Goal: Register for event/course

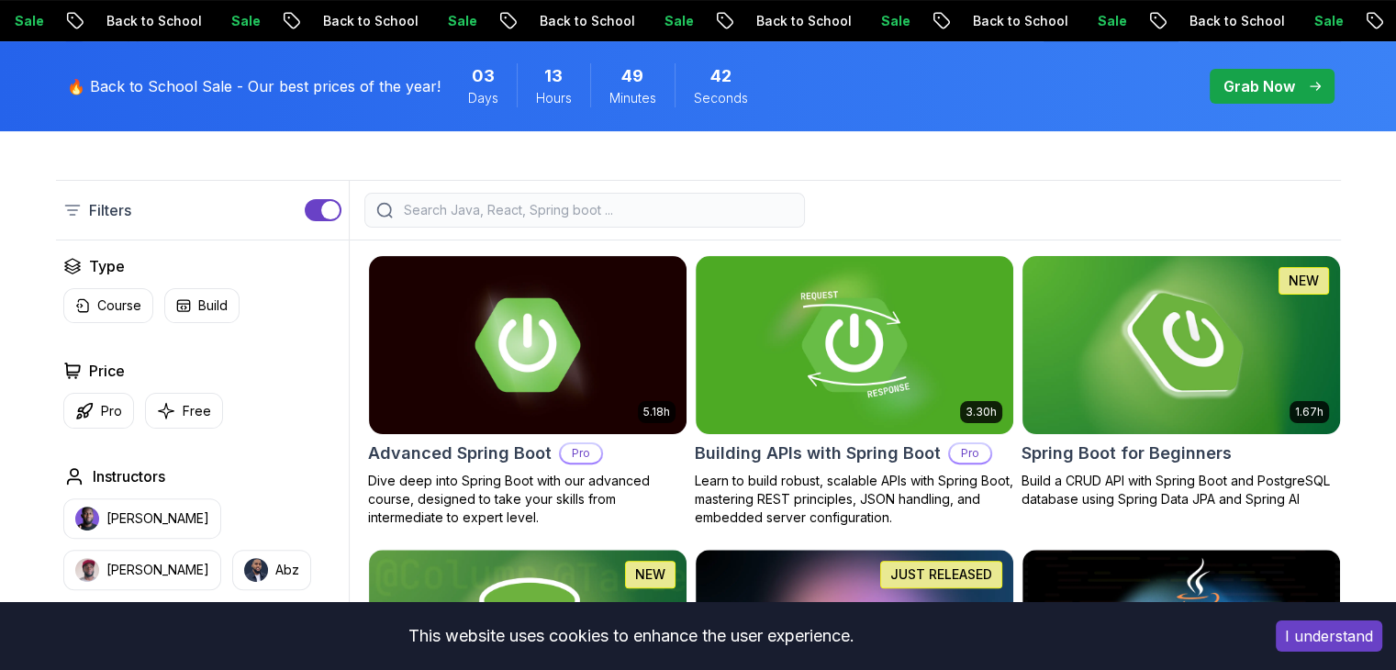
scroll to position [459, 0]
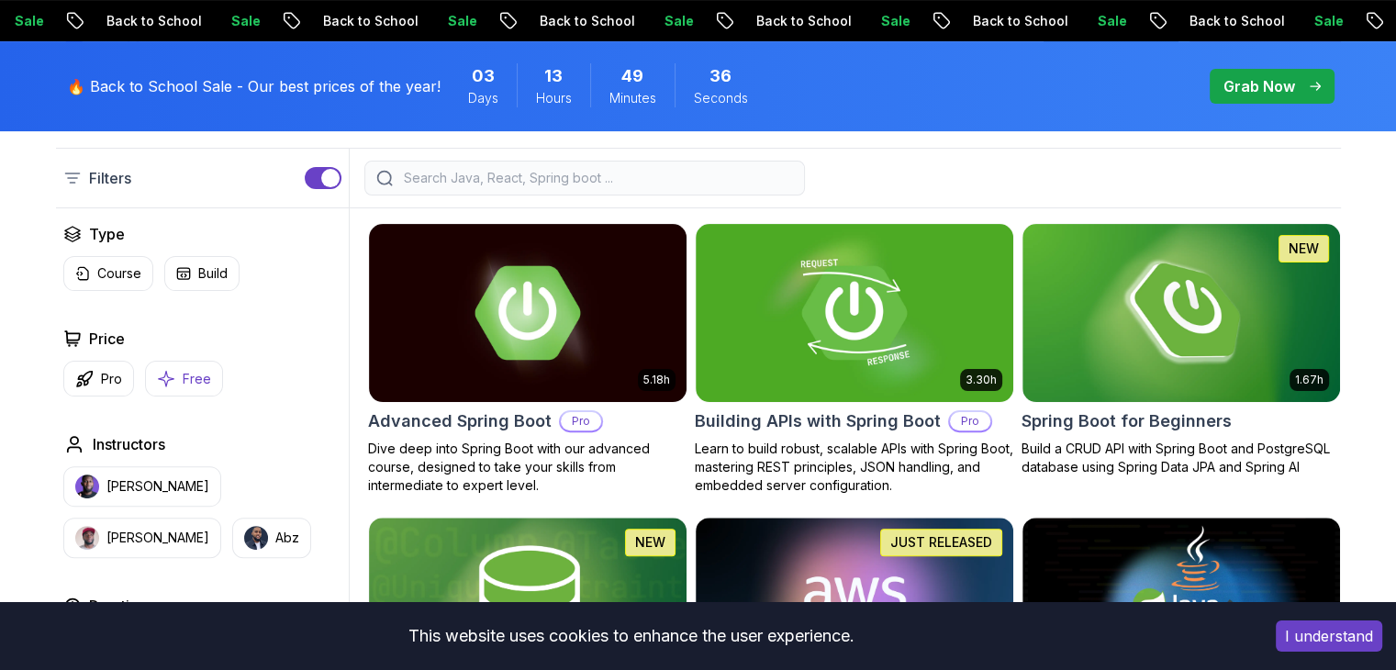
click at [145, 361] on button "Free" at bounding box center [184, 379] width 78 height 36
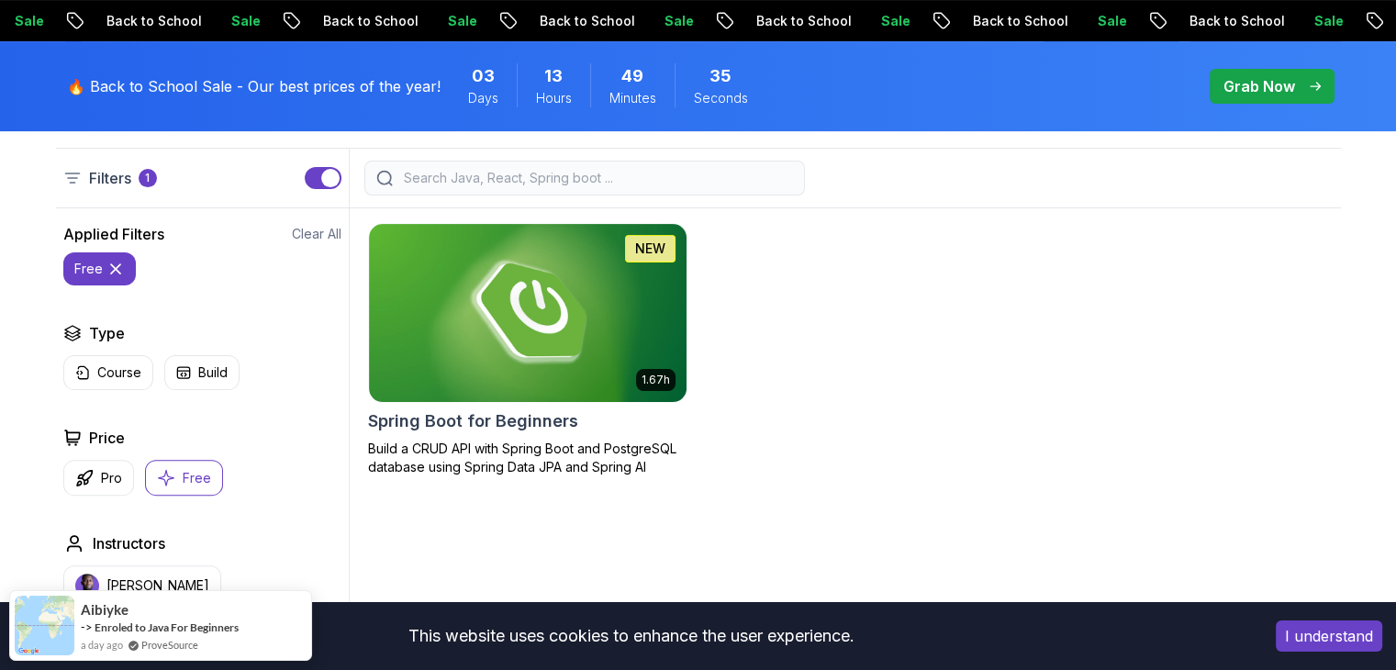
scroll to position [184, 0]
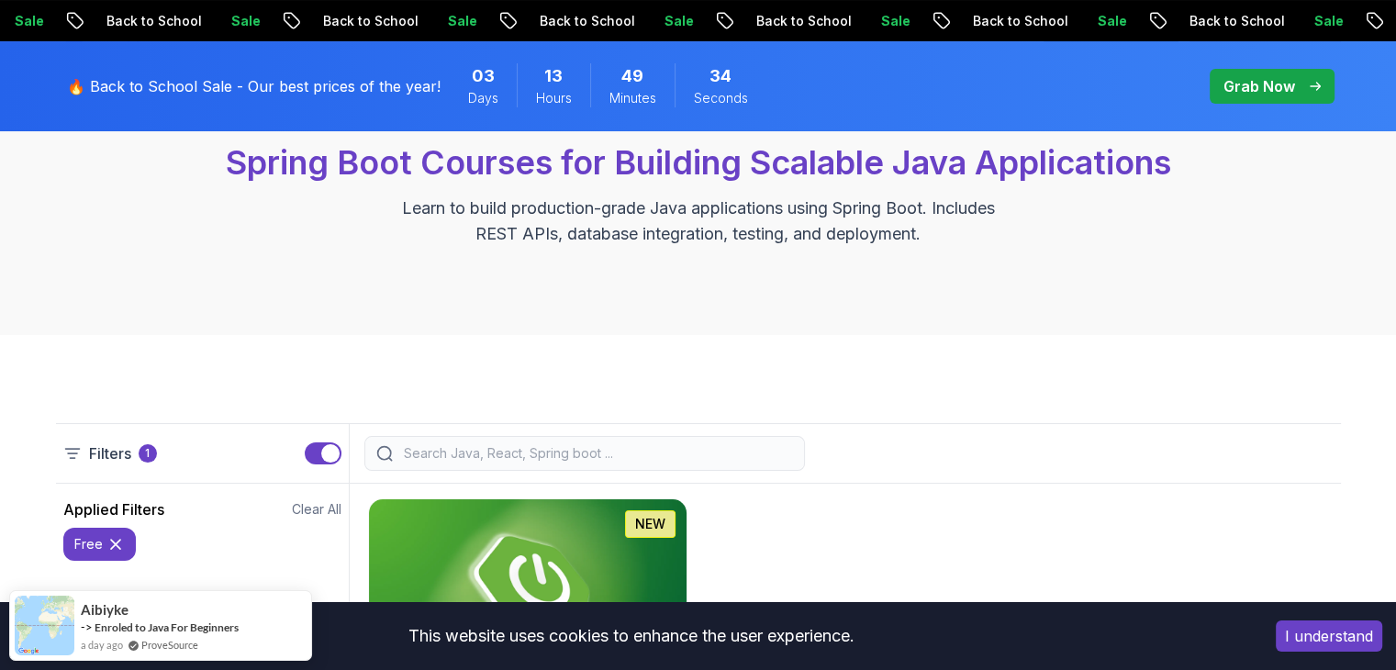
click at [453, 495] on img at bounding box center [527, 588] width 333 height 186
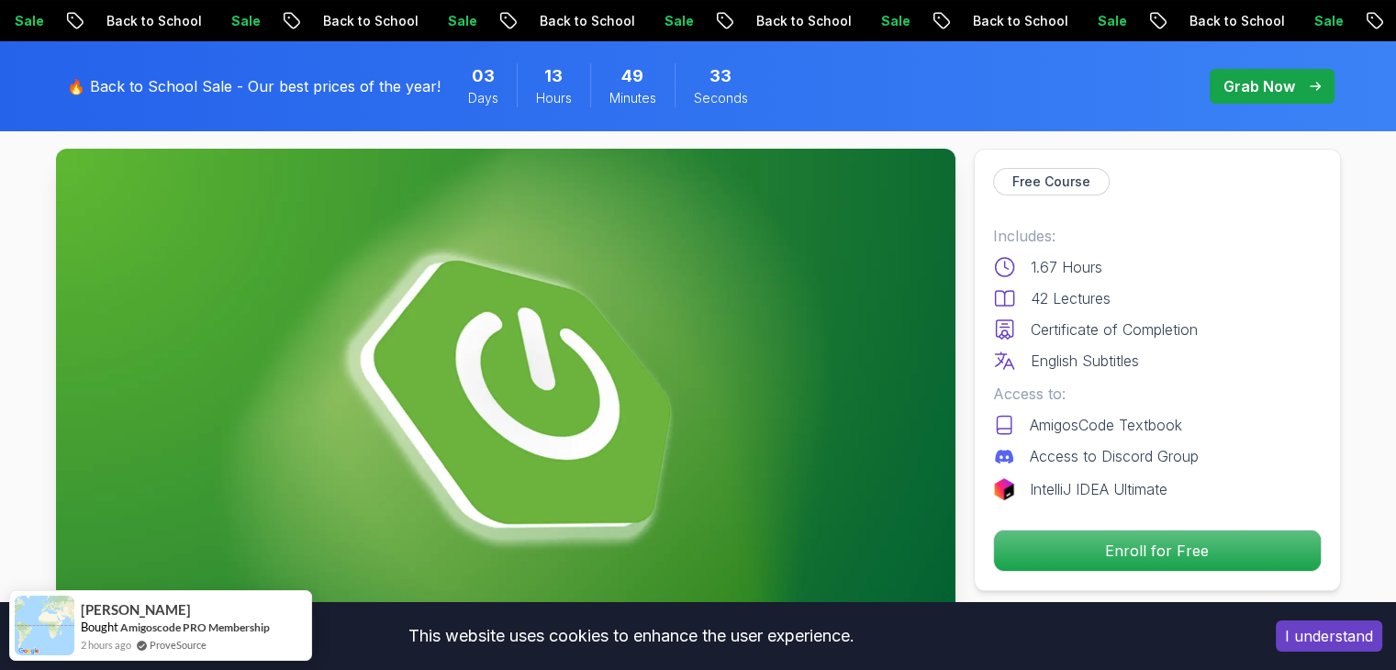
scroll to position [459, 0]
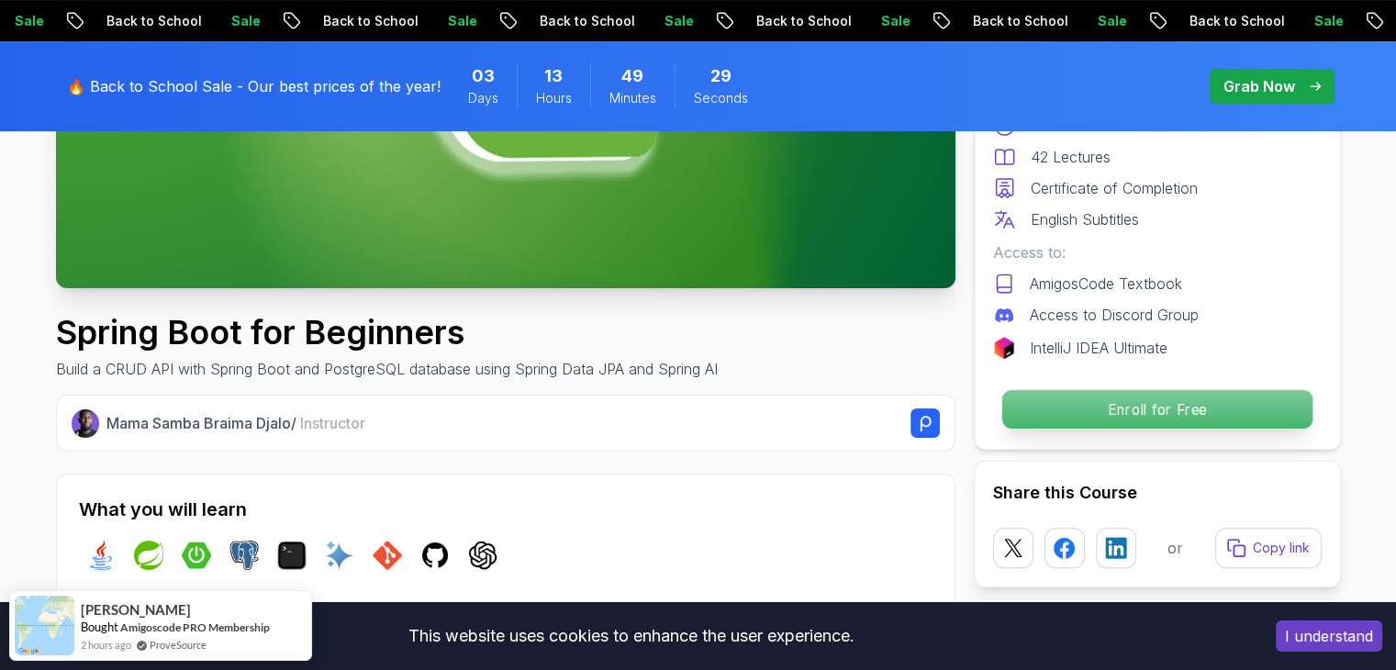
click at [1069, 390] on p "Enroll for Free" at bounding box center [1157, 409] width 310 height 39
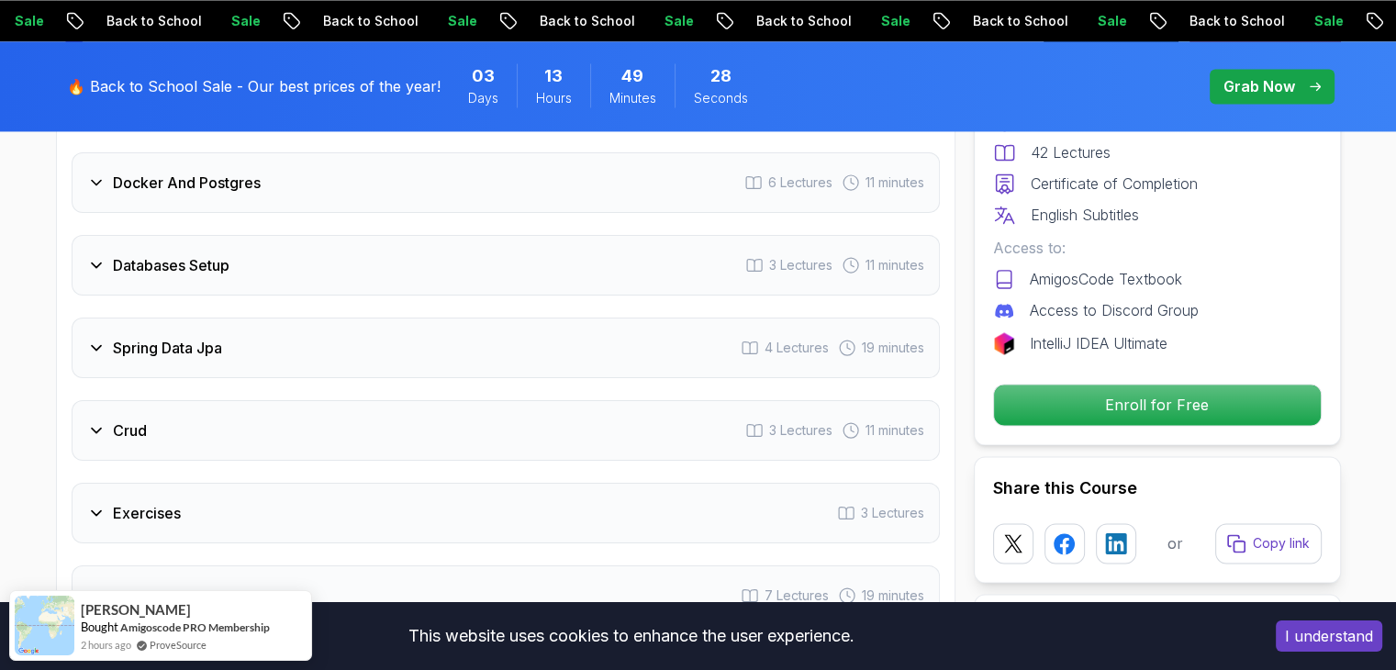
scroll to position [2907, 0]
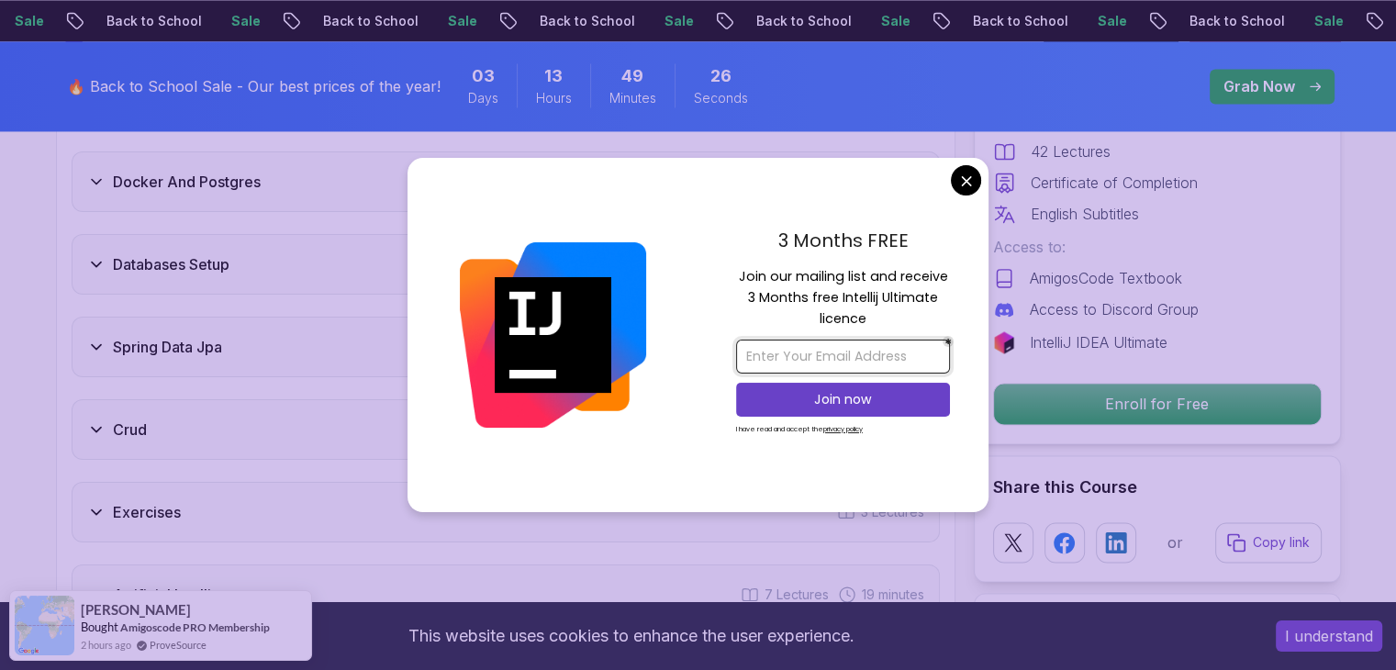
click at [864, 359] on input "email" at bounding box center [843, 357] width 214 height 34
type input "[EMAIL_ADDRESS][DOMAIN_NAME]"
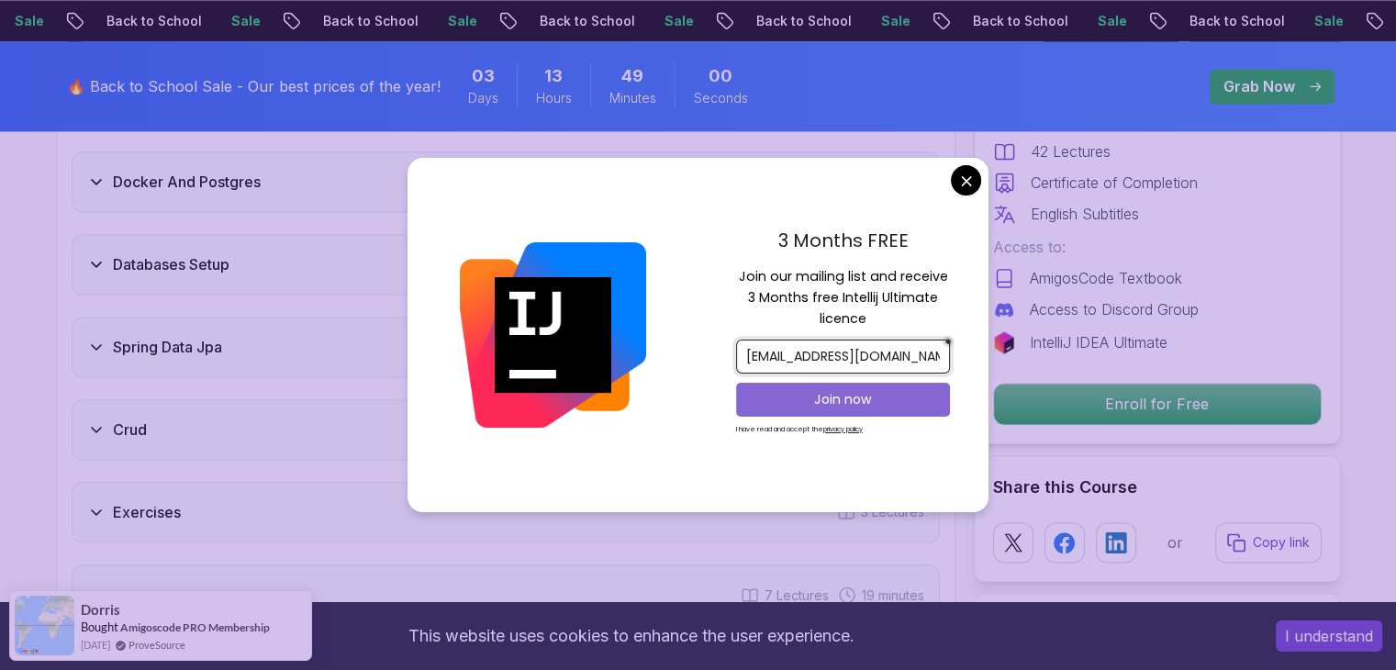
click at [833, 398] on p "Join now" at bounding box center [844, 399] width 174 height 18
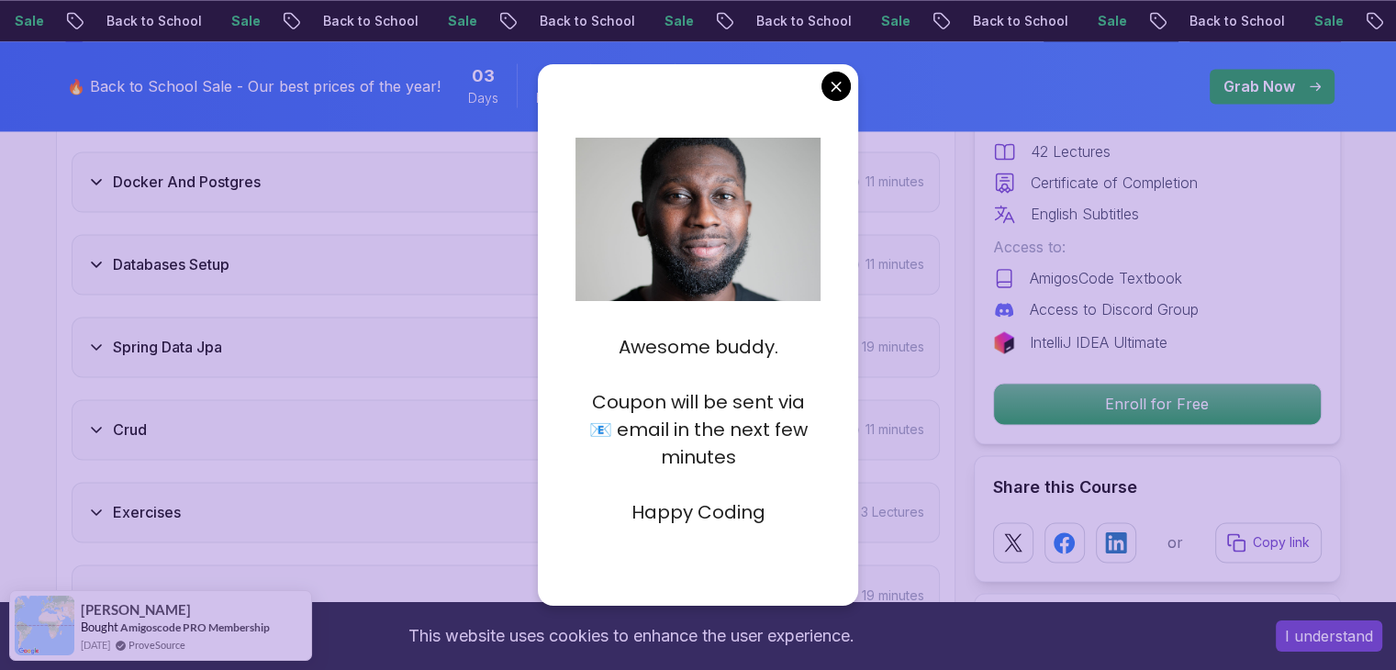
click at [670, 488] on p at bounding box center [698, 485] width 245 height 28
click at [595, 431] on p "Coupon will be sent via 📧 email in the next few minutes" at bounding box center [698, 429] width 245 height 83
click at [630, 434] on p "Coupon will be sent via 📧 email in the next few minutes" at bounding box center [698, 429] width 245 height 83
click at [708, 503] on p "Happy Coding" at bounding box center [698, 513] width 245 height 28
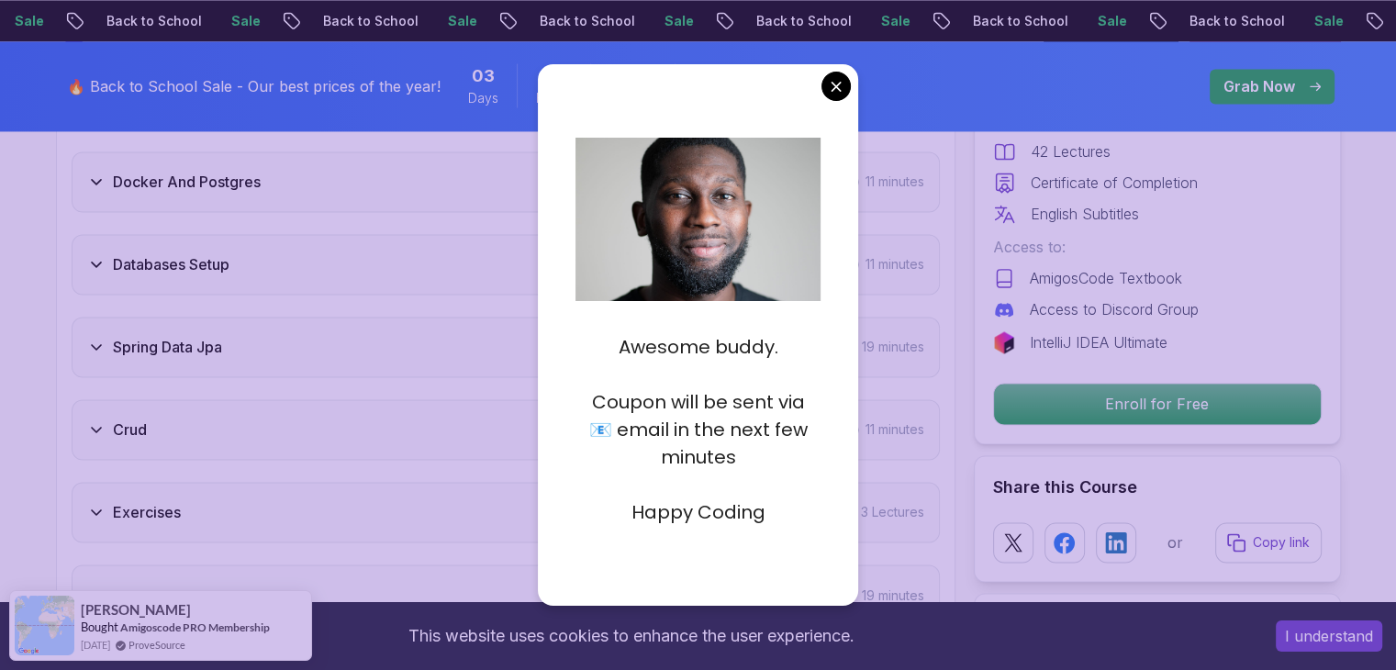
click at [708, 503] on p "Happy Coding" at bounding box center [698, 513] width 245 height 28
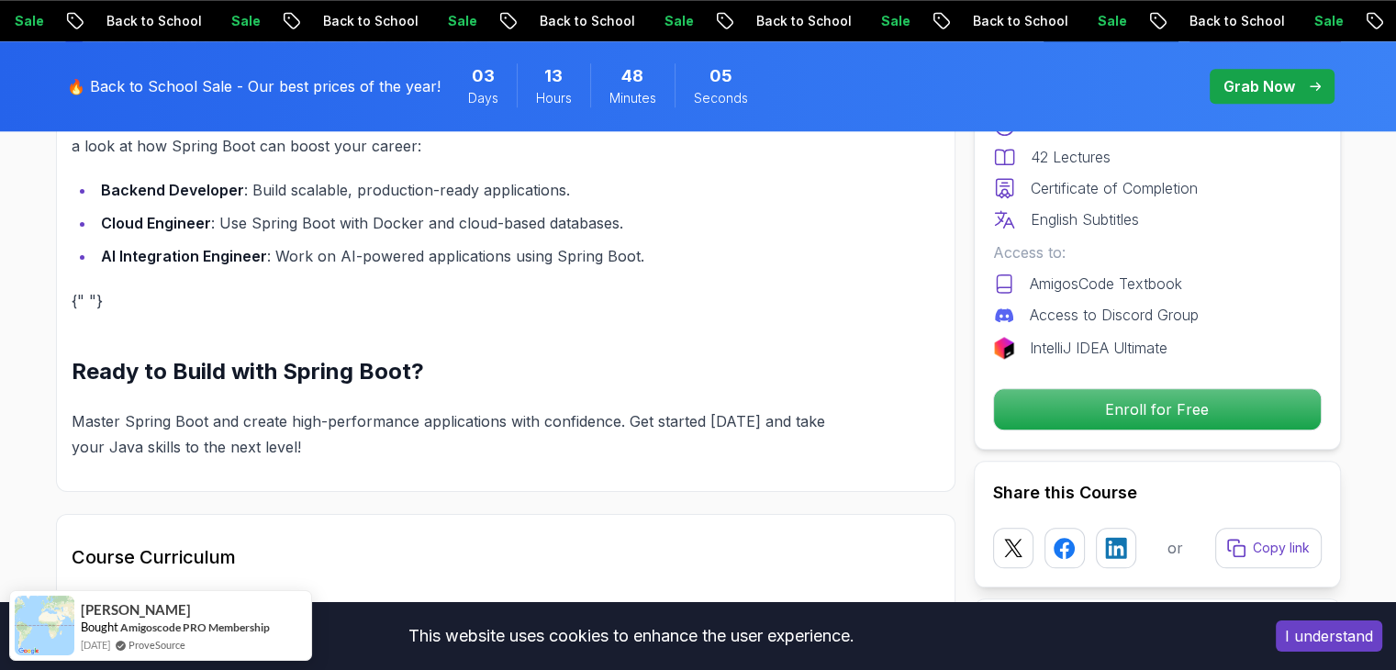
scroll to position [1897, 0]
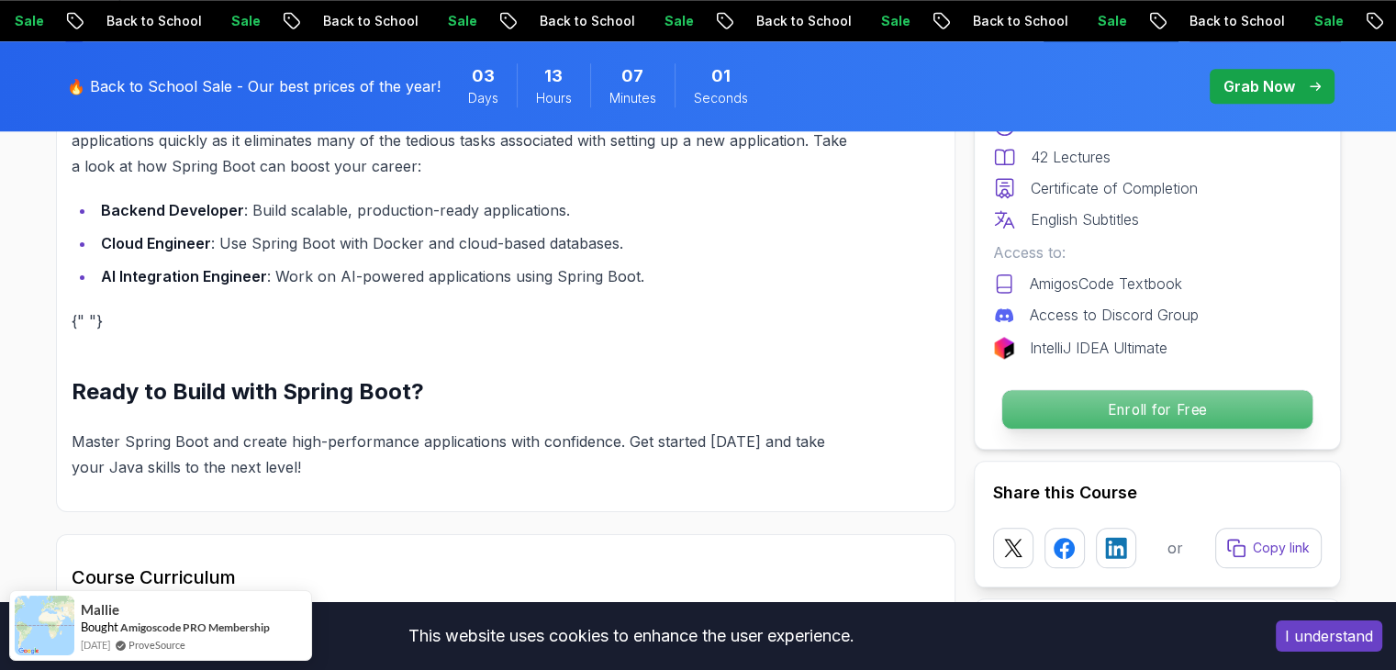
click at [1082, 390] on p "Enroll for Free" at bounding box center [1157, 409] width 310 height 39
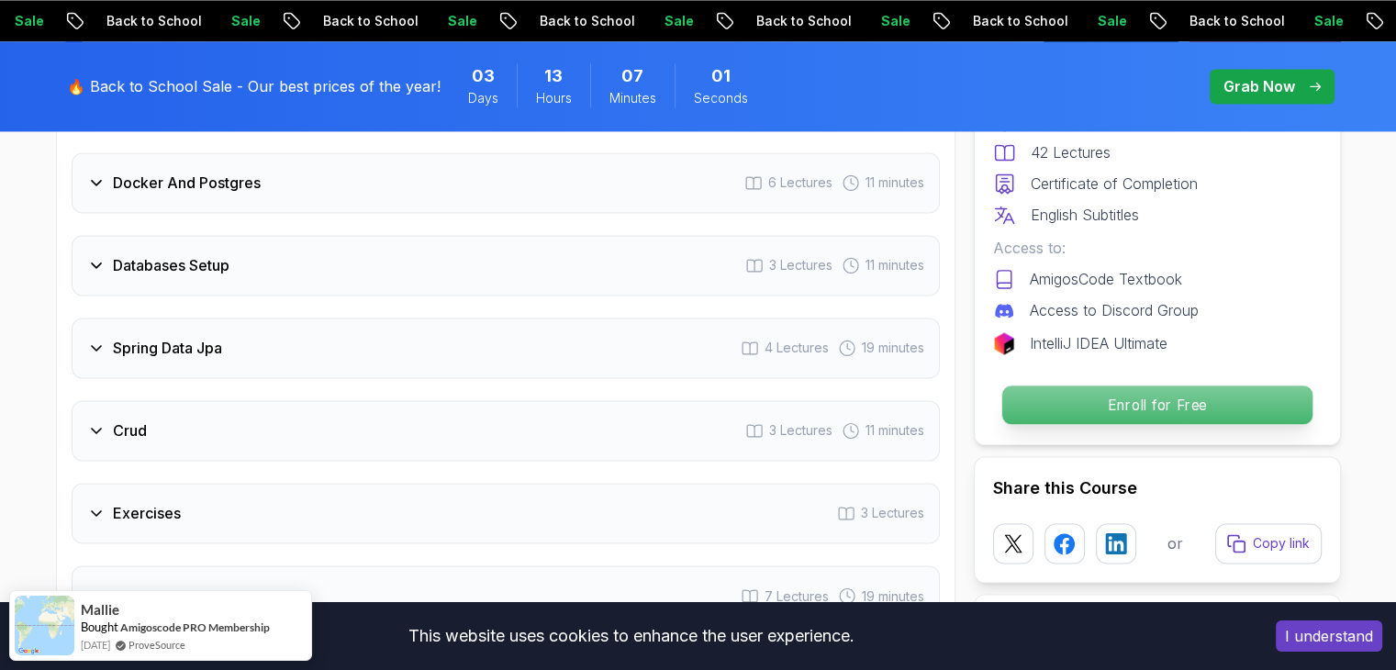
scroll to position [2907, 0]
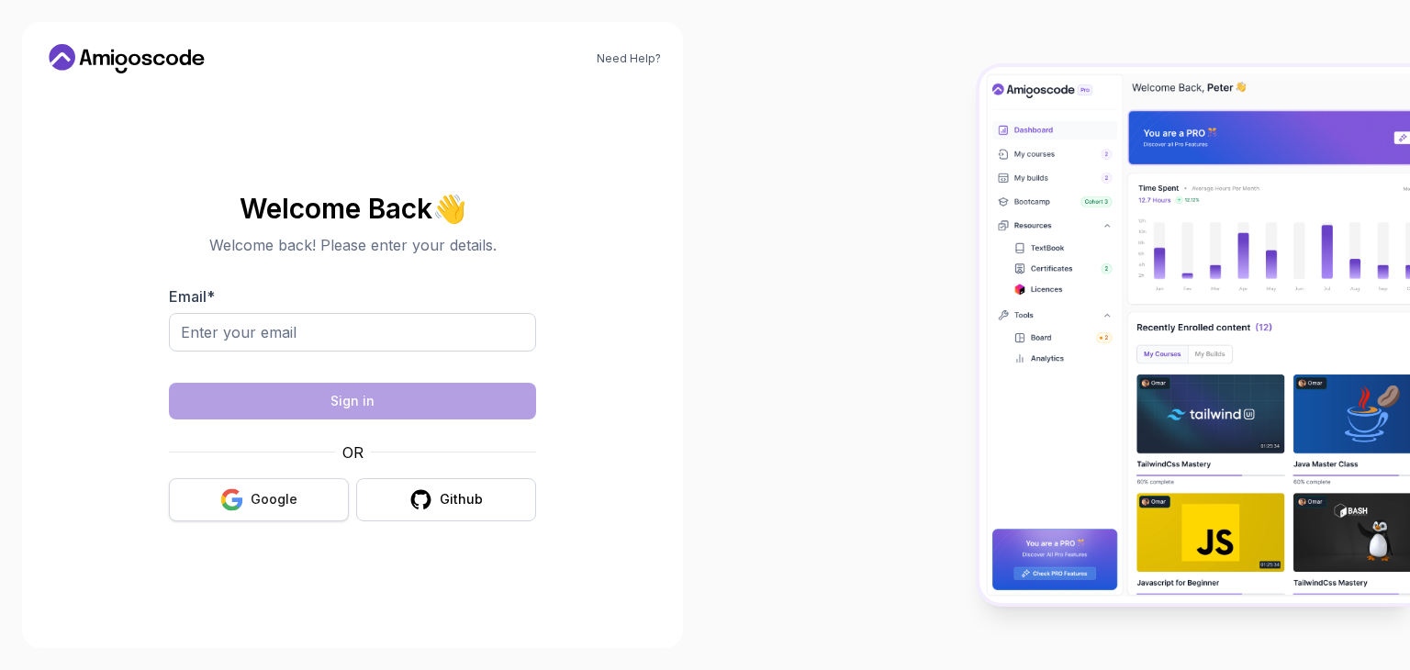
click at [275, 490] on div "Google" at bounding box center [274, 499] width 47 height 18
